Goal: Information Seeking & Learning: Stay updated

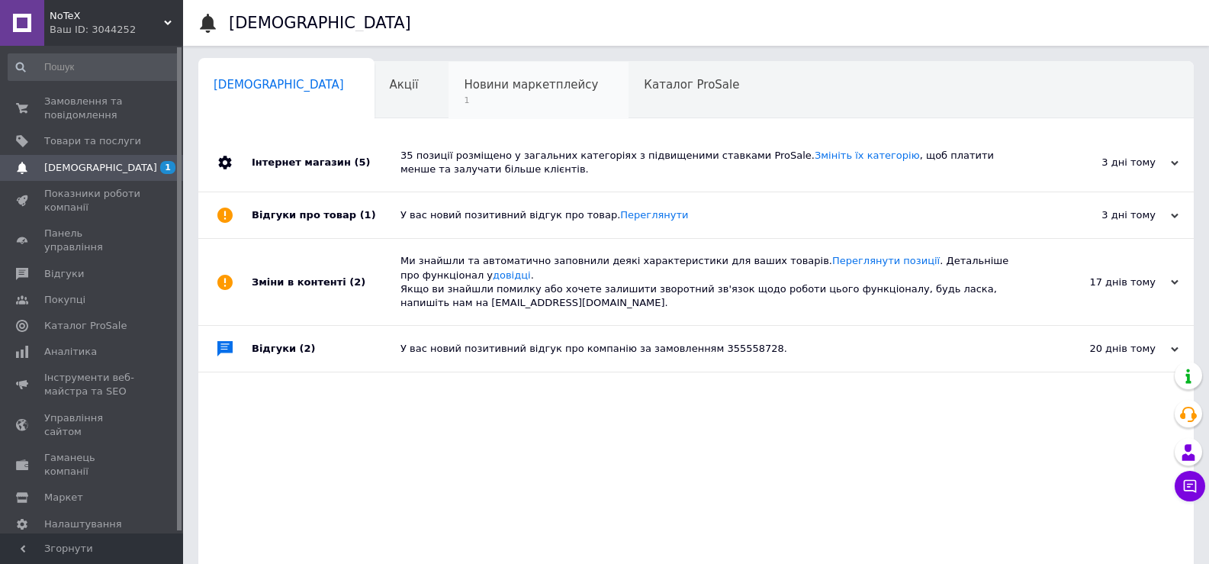
click at [464, 106] on span "1" at bounding box center [531, 100] width 134 height 11
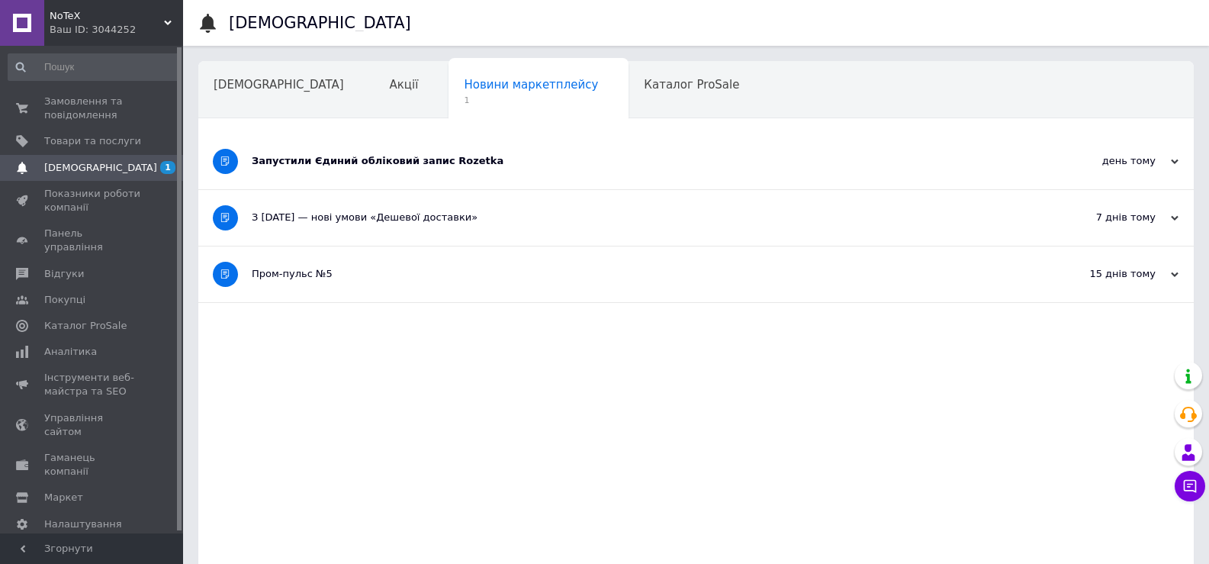
drag, startPoint x: 458, startPoint y: 151, endPoint x: 467, endPoint y: 156, distance: 11.3
click at [464, 153] on div "Запустили Єдиний обліковий запис Rozetka" at bounding box center [639, 161] width 774 height 56
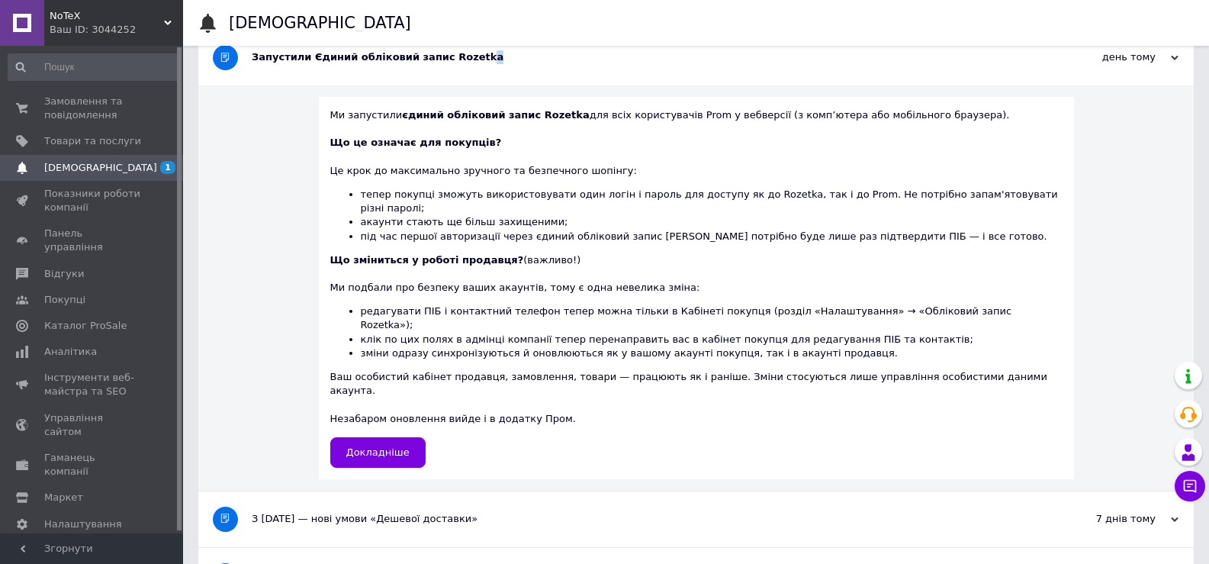
scroll to position [117, 0]
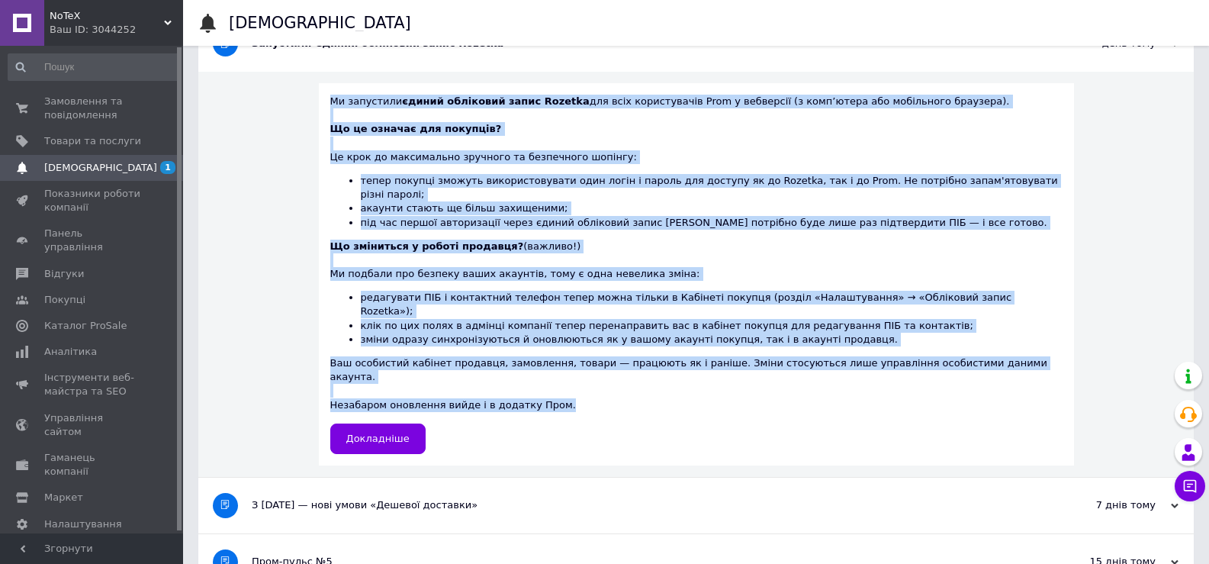
drag, startPoint x: 577, startPoint y: 361, endPoint x: 289, endPoint y: 265, distance: 303.6
click at [351, 108] on div "Ми запустили єдиний обліковий запис Rozetka для всіх користувачів Prom у вебвер…" at bounding box center [696, 274] width 755 height 382
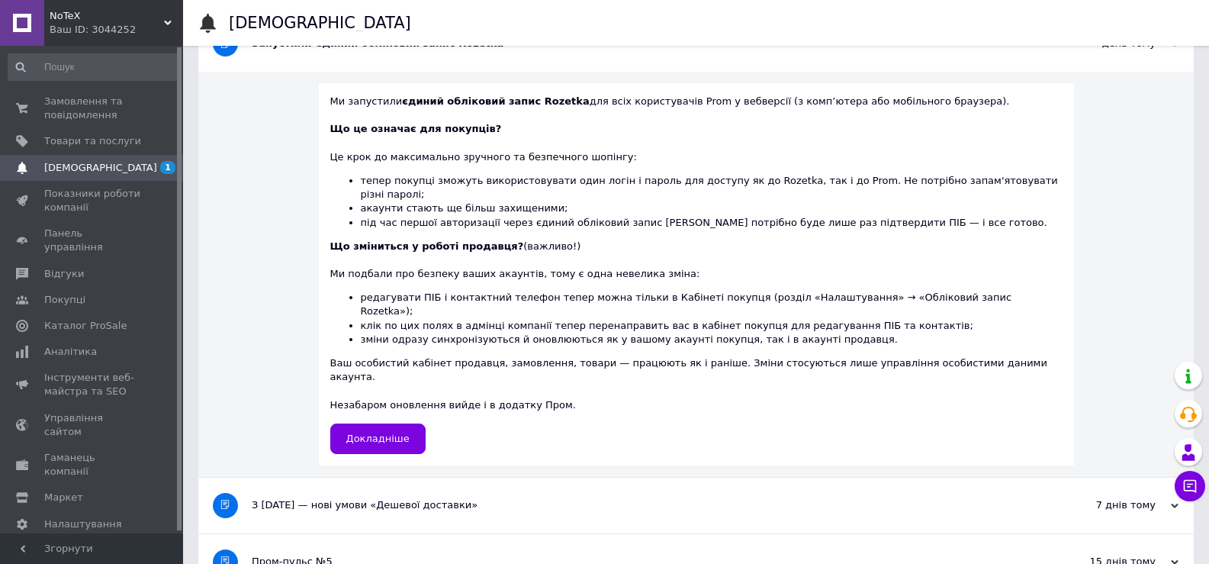
drag, startPoint x: 258, startPoint y: 289, endPoint x: 329, endPoint y: 323, distance: 78.5
click at [257, 289] on div "Ми запустили єдиний обліковий запис Rozetka для всіх користувачів Prom у вебвер…" at bounding box center [695, 275] width 995 height 406
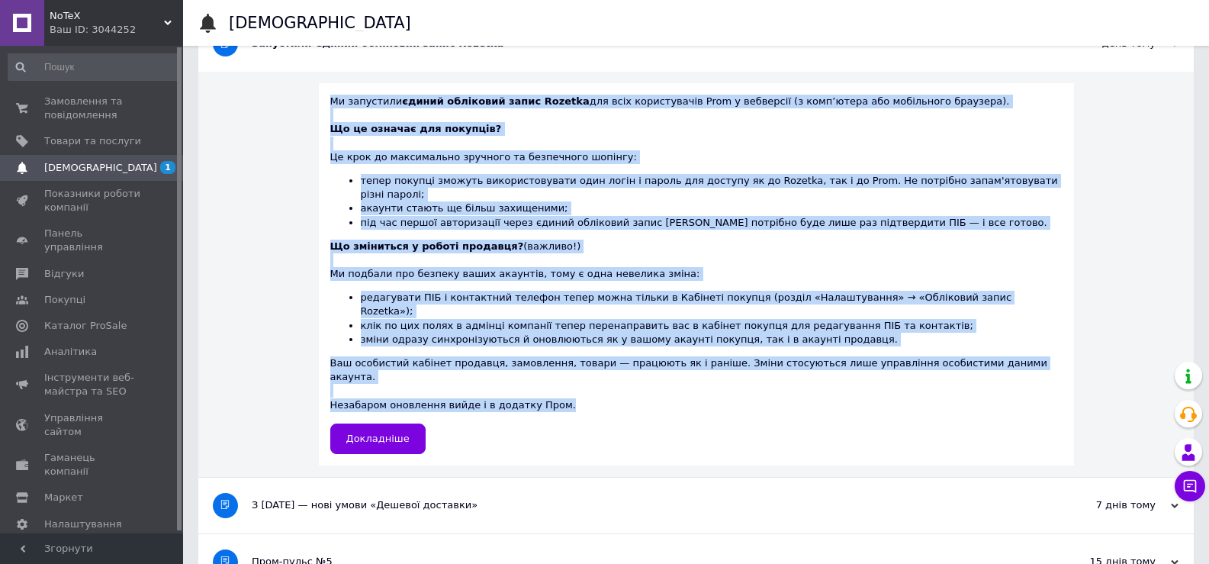
drag, startPoint x: 582, startPoint y: 361, endPoint x: 306, endPoint y: 172, distance: 334.2
click at [333, 88] on div "Ми запустили єдиний обліковий запис Rozetka для всіх користувачів Prom у вебвер…" at bounding box center [695, 275] width 995 height 406
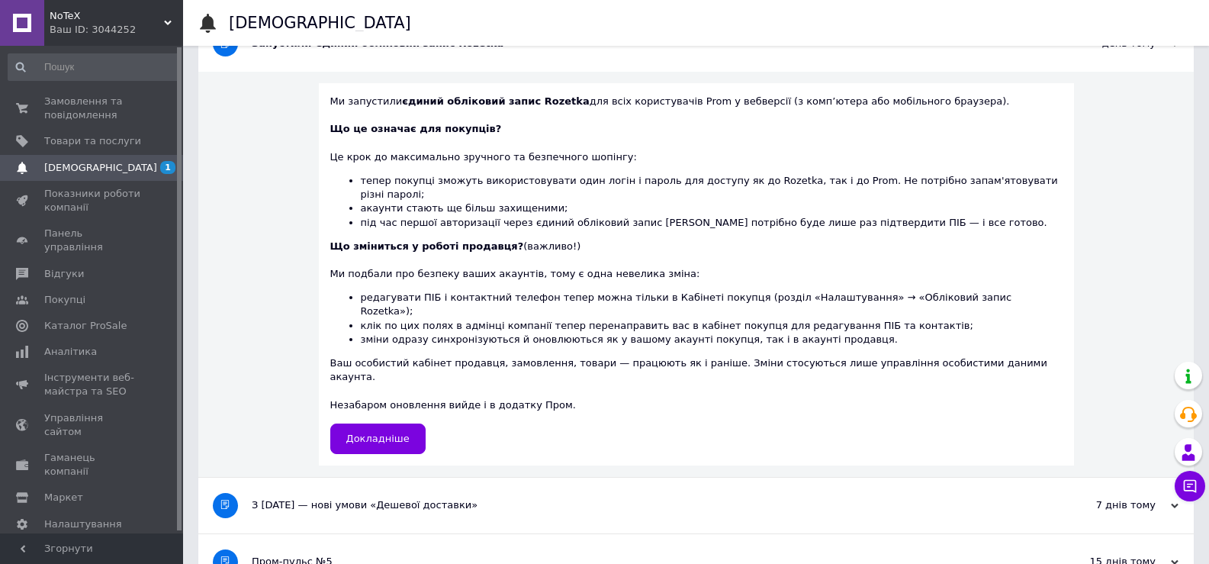
click at [272, 208] on div "Ми запустили єдиний обліковий запис Rozetka для всіх користувачів Prom у вебвер…" at bounding box center [695, 275] width 995 height 406
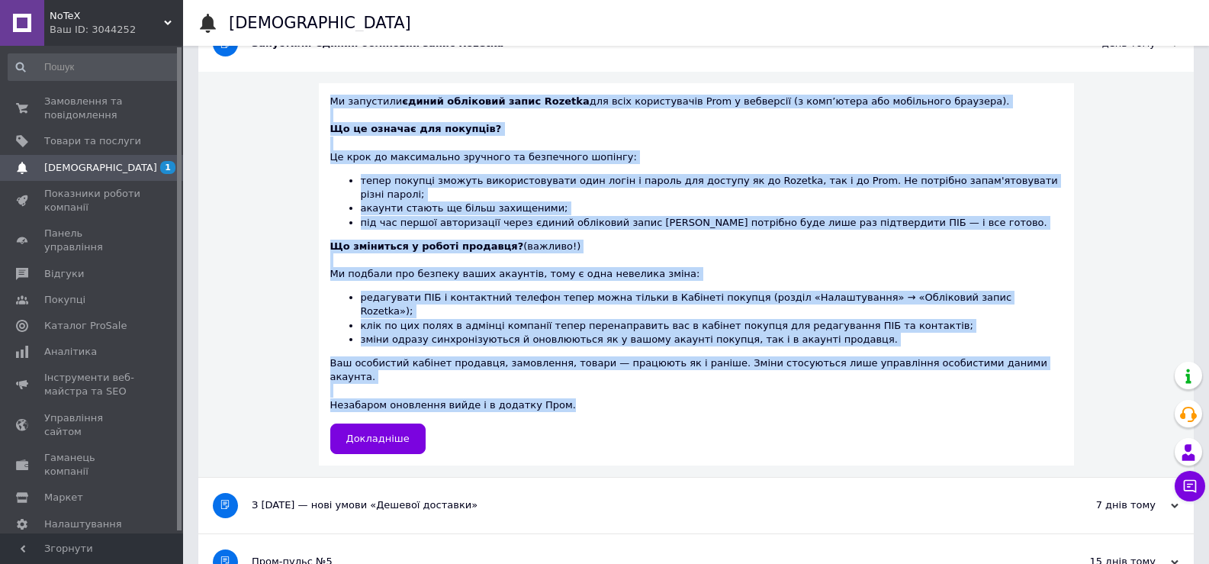
drag, startPoint x: 604, startPoint y: 360, endPoint x: 354, endPoint y: 90, distance: 368.0
click at [354, 90] on div "Ми запустили єдиний обліковий запис Rozetka для всіх користувачів Prom у вебвер…" at bounding box center [696, 274] width 755 height 382
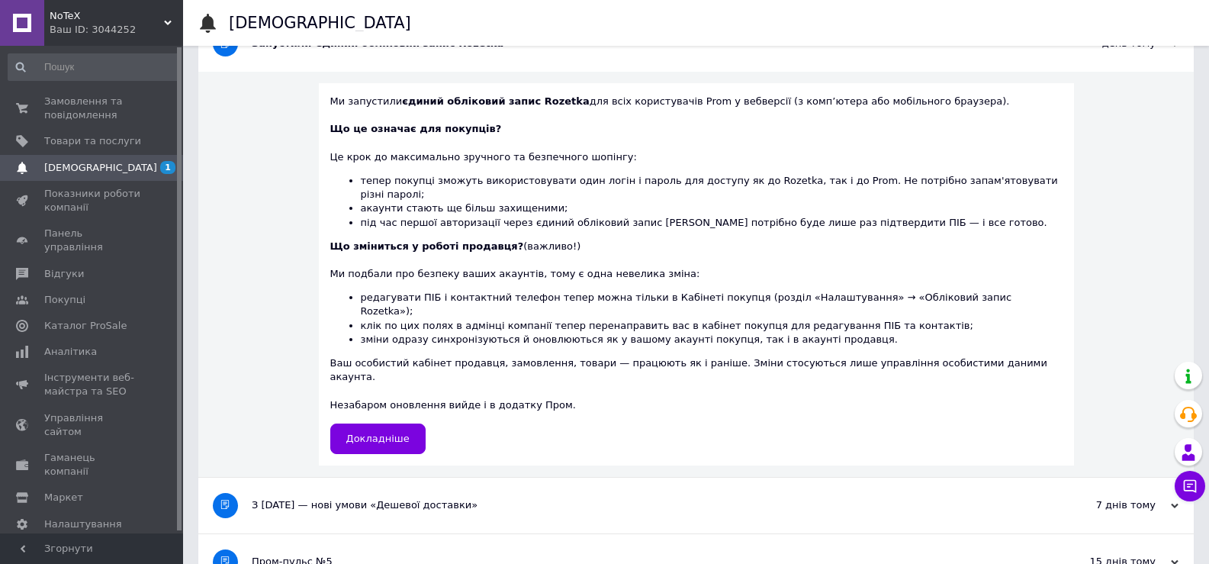
click at [241, 295] on div "Ми запустили єдиний обліковий запис Rozetka для всіх користувачів Prom у вебвер…" at bounding box center [695, 275] width 995 height 406
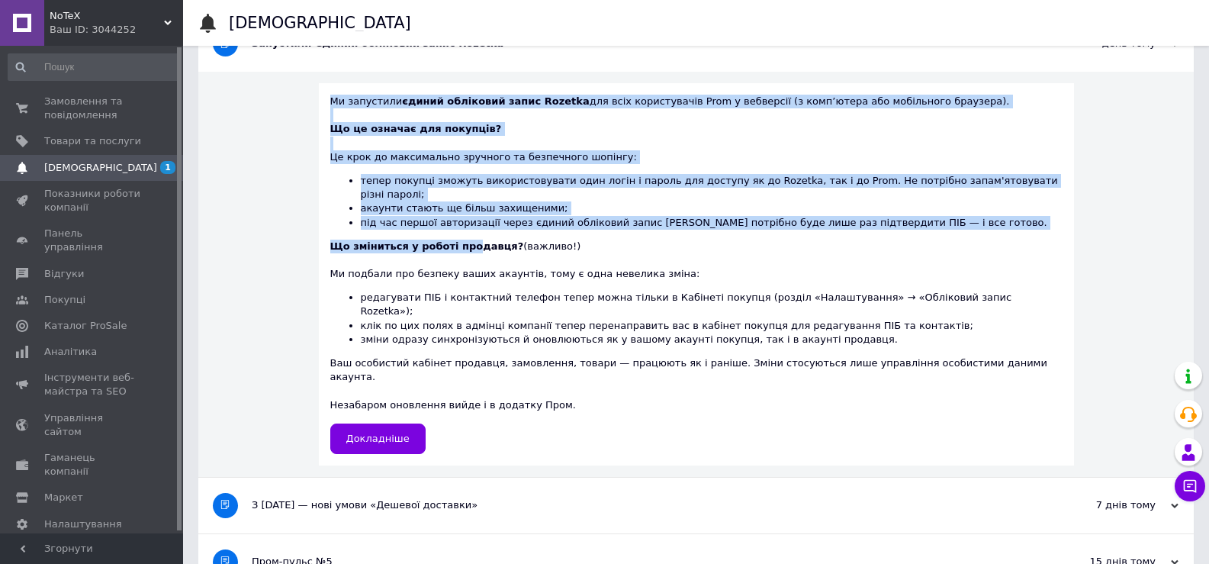
drag, startPoint x: 352, startPoint y: 102, endPoint x: 485, endPoint y: 220, distance: 178.3
click at [485, 220] on div "Ми запустили єдиний обліковий запис Rozetka для всіх користувачів Prom у вебвер…" at bounding box center [696, 274] width 732 height 359
click at [483, 220] on div "Це крок до максимально зручного та безпечного шопінгу: тепер покупці зможуть ви…" at bounding box center [696, 194] width 732 height 117
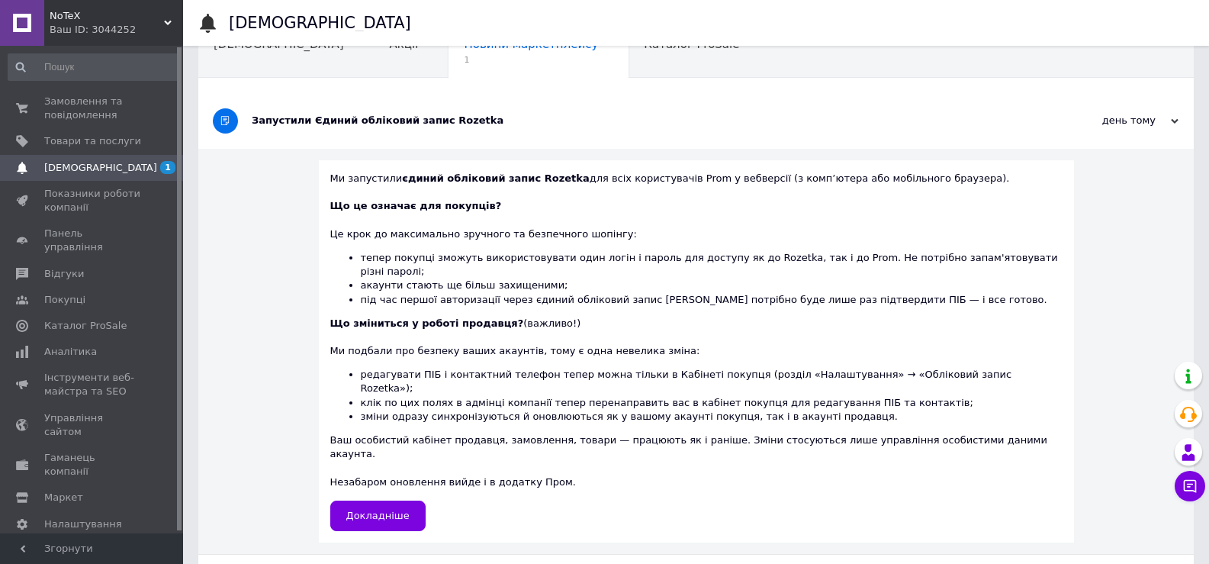
scroll to position [0, 0]
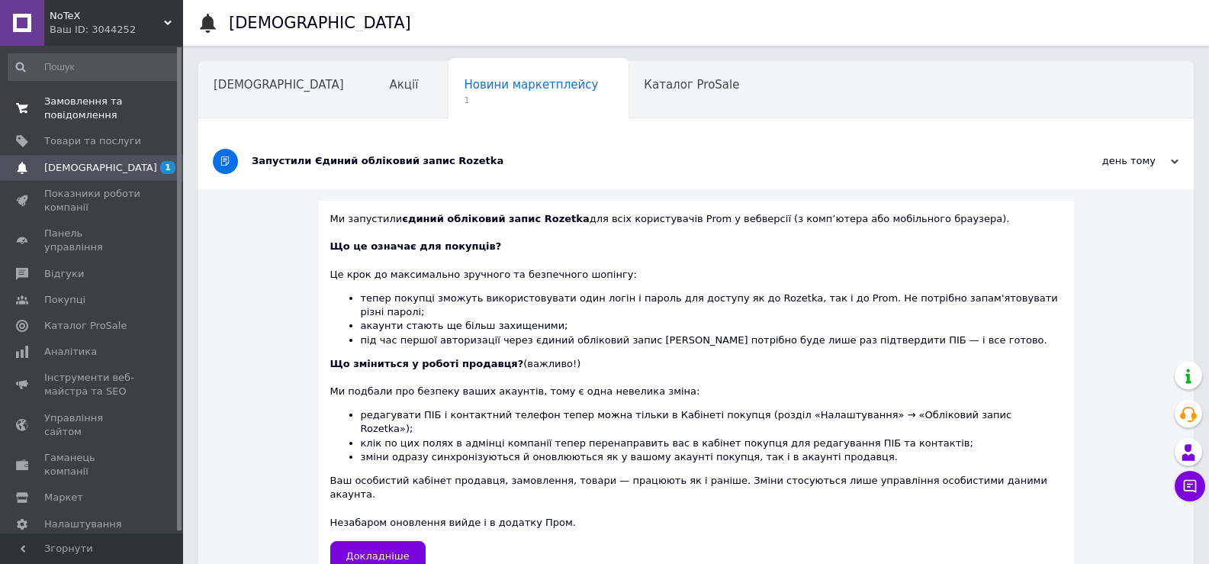
click at [100, 108] on span "Замовлення та повідомлення" at bounding box center [92, 108] width 97 height 27
